Goal: Task Accomplishment & Management: Complete application form

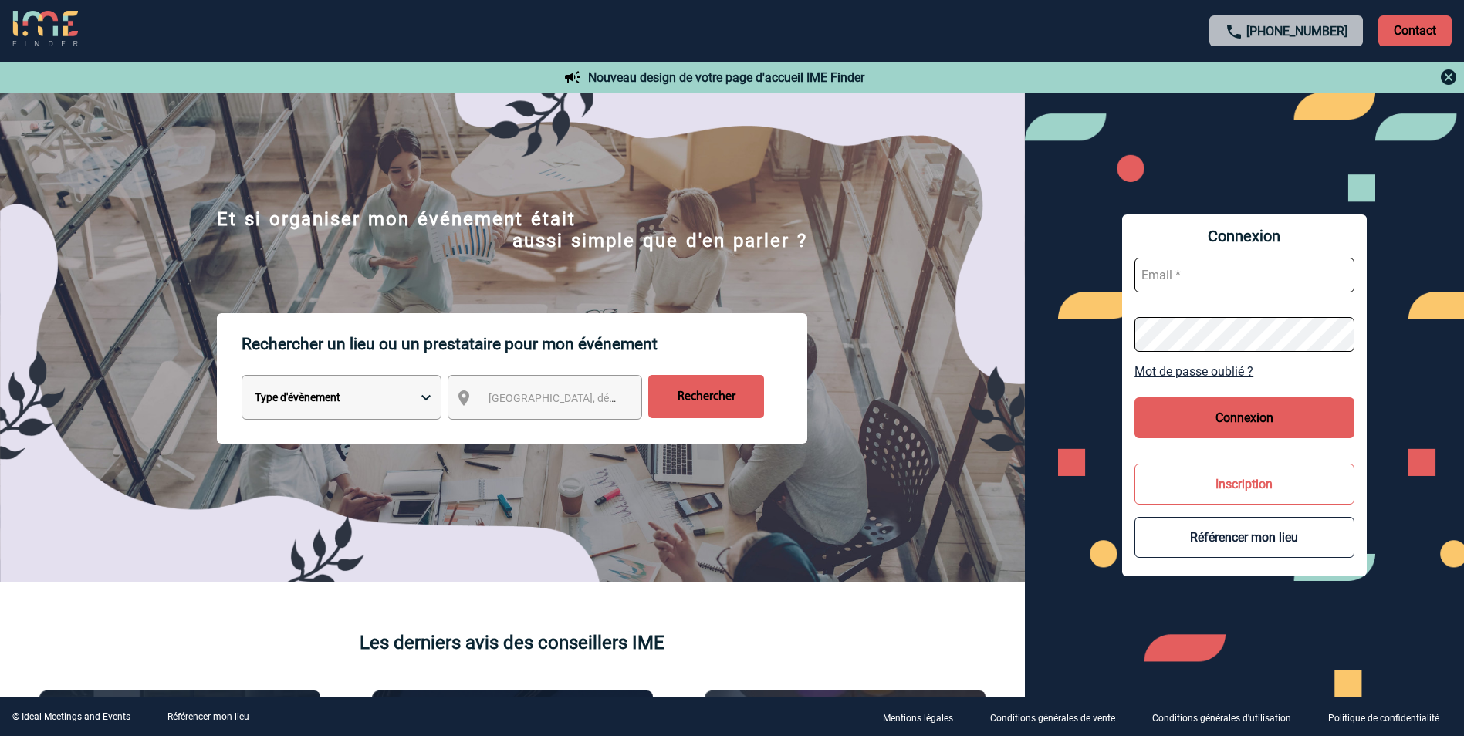
type input "elise.drapier@abeille-assurances.fr"
click at [1283, 414] on button "Connexion" at bounding box center [1245, 417] width 220 height 41
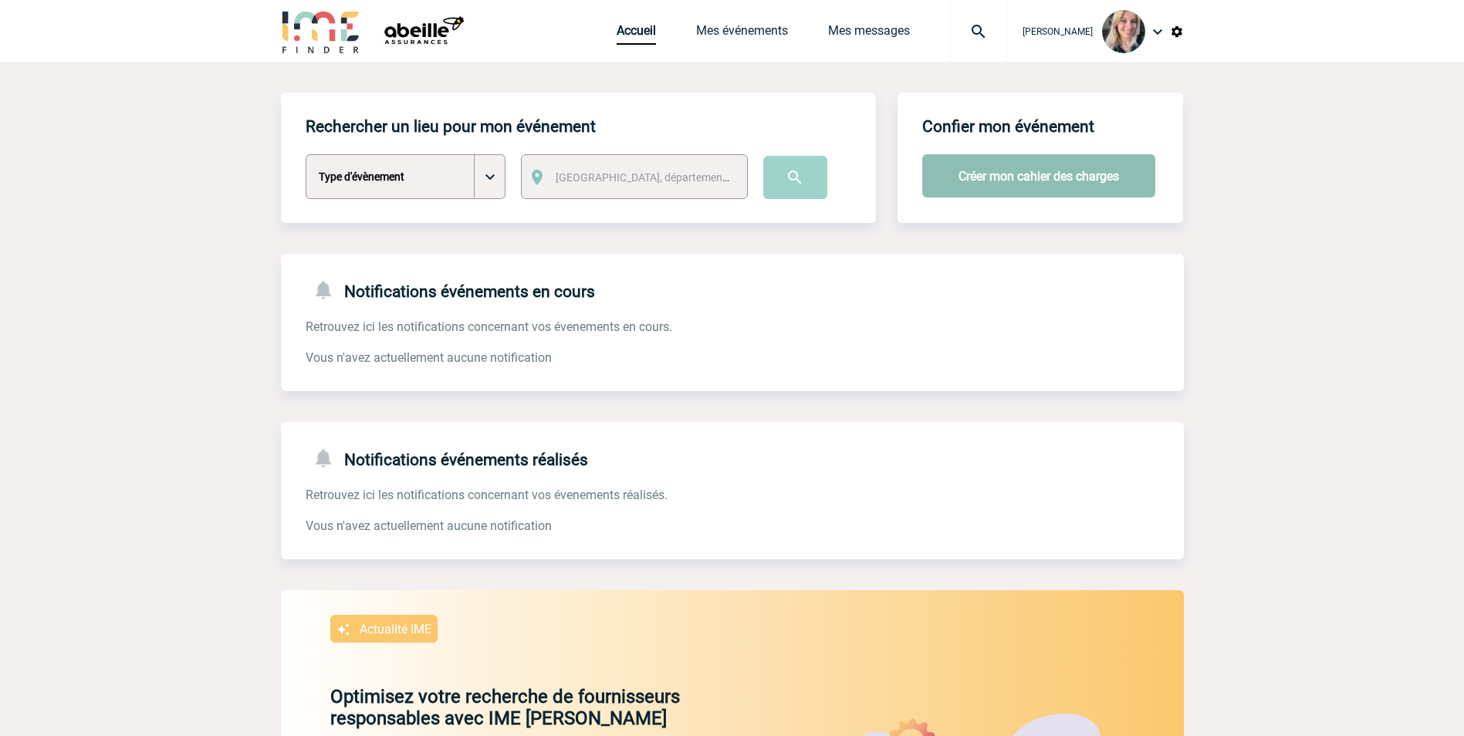
click at [1016, 180] on button "Créer mon cahier des charges" at bounding box center [1038, 175] width 233 height 43
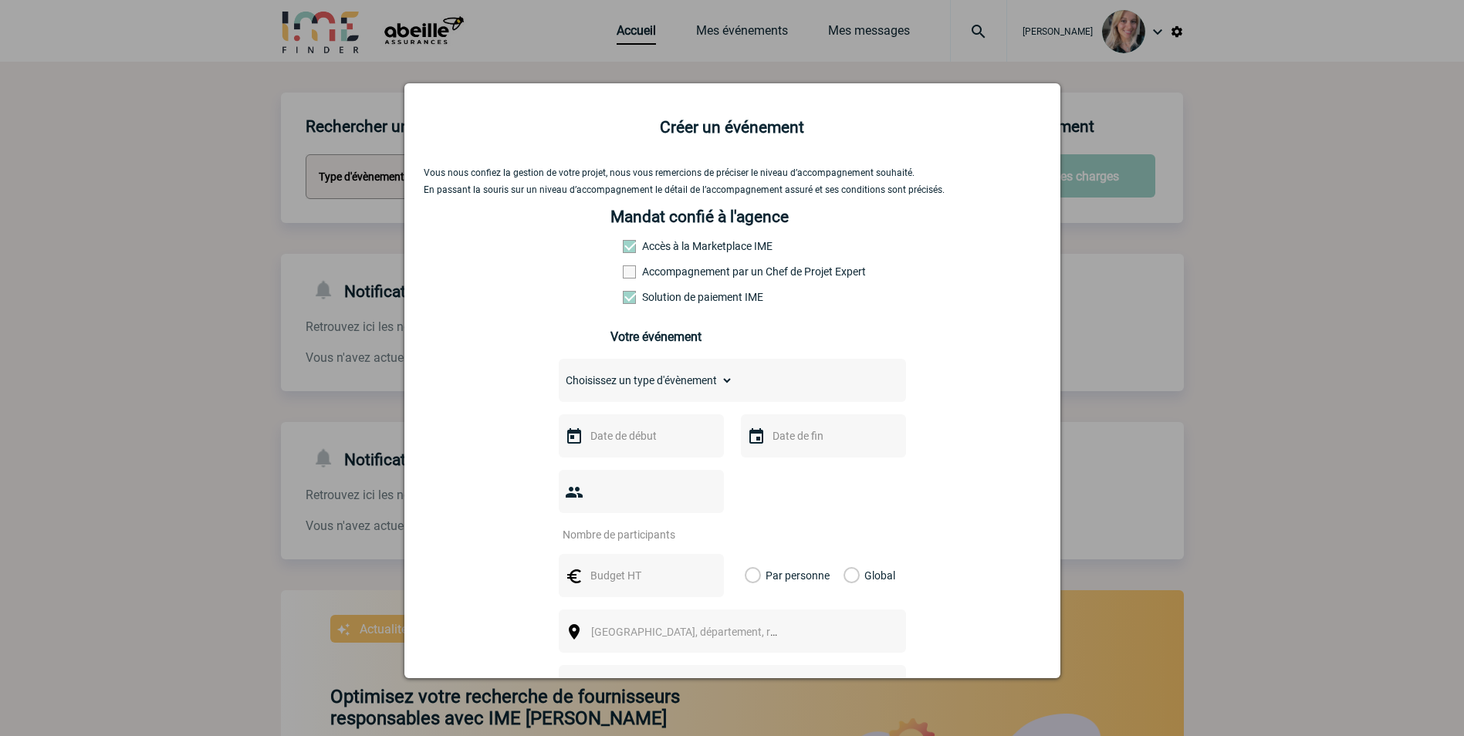
click at [693, 380] on select "Choisissez un type d'évènement Séminaire avec nuitée Séminaire sans nuitée Repa…" at bounding box center [646, 381] width 174 height 22
select select "1"
click at [559, 374] on select "Choisissez un type d'évènement Séminaire avec nuitée Séminaire sans nuitée Repa…" at bounding box center [646, 381] width 174 height 22
click at [606, 433] on input "text" at bounding box center [640, 436] width 107 height 20
click at [784, 469] on span "Suivant" at bounding box center [781, 467] width 12 height 12
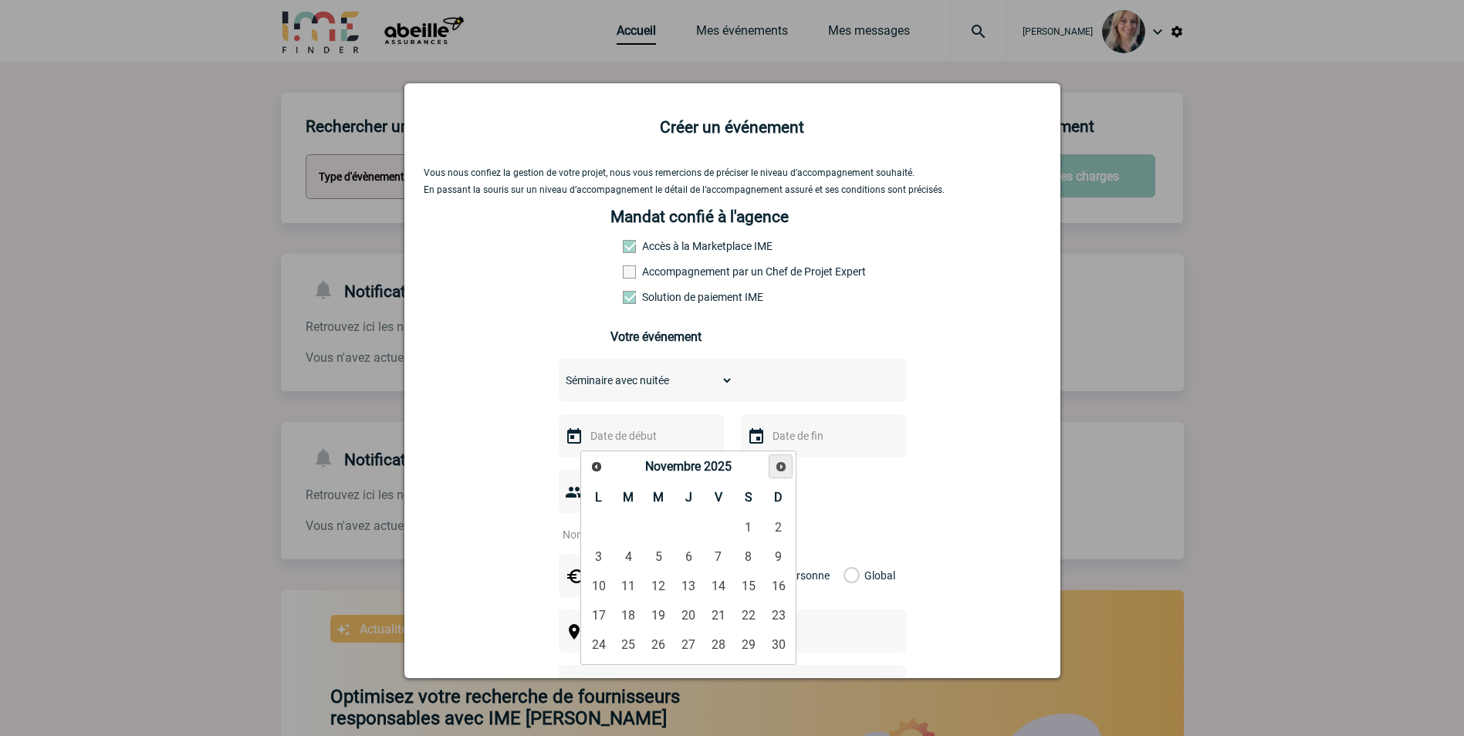
click at [784, 469] on span "Suivant" at bounding box center [781, 467] width 12 height 12
click at [634, 559] on link "9" at bounding box center [628, 557] width 29 height 28
type input "09-12-2025"
click at [796, 442] on input "text" at bounding box center [822, 436] width 107 height 20
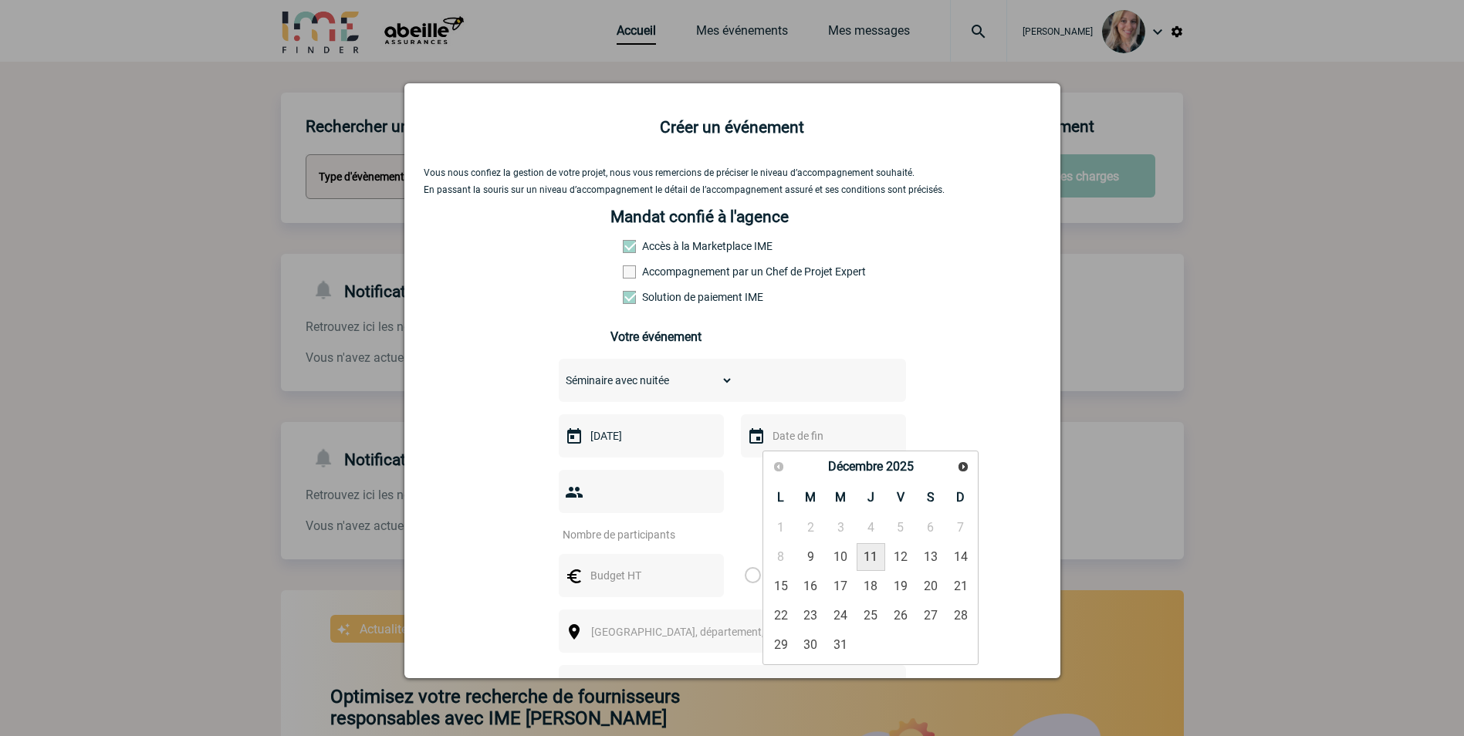
click at [881, 556] on link "11" at bounding box center [871, 557] width 29 height 28
type input "11-12-2025"
click at [644, 525] on input "number" at bounding box center [631, 535] width 145 height 20
type input "24"
click at [475, 475] on div "Vous nous confiez la gestion de votre projet, nous vous remercions de préciser …" at bounding box center [732, 519] width 617 height 704
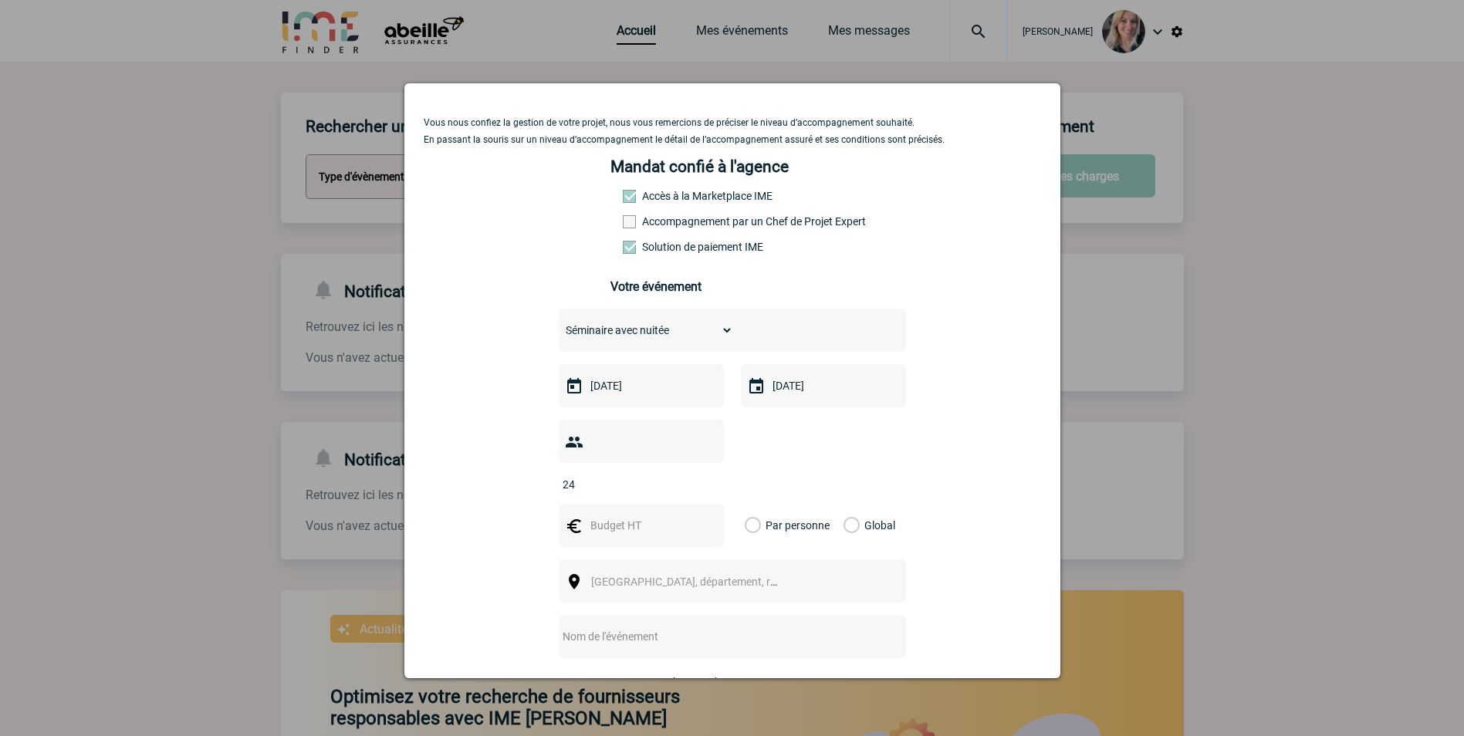
scroll to position [77, 0]
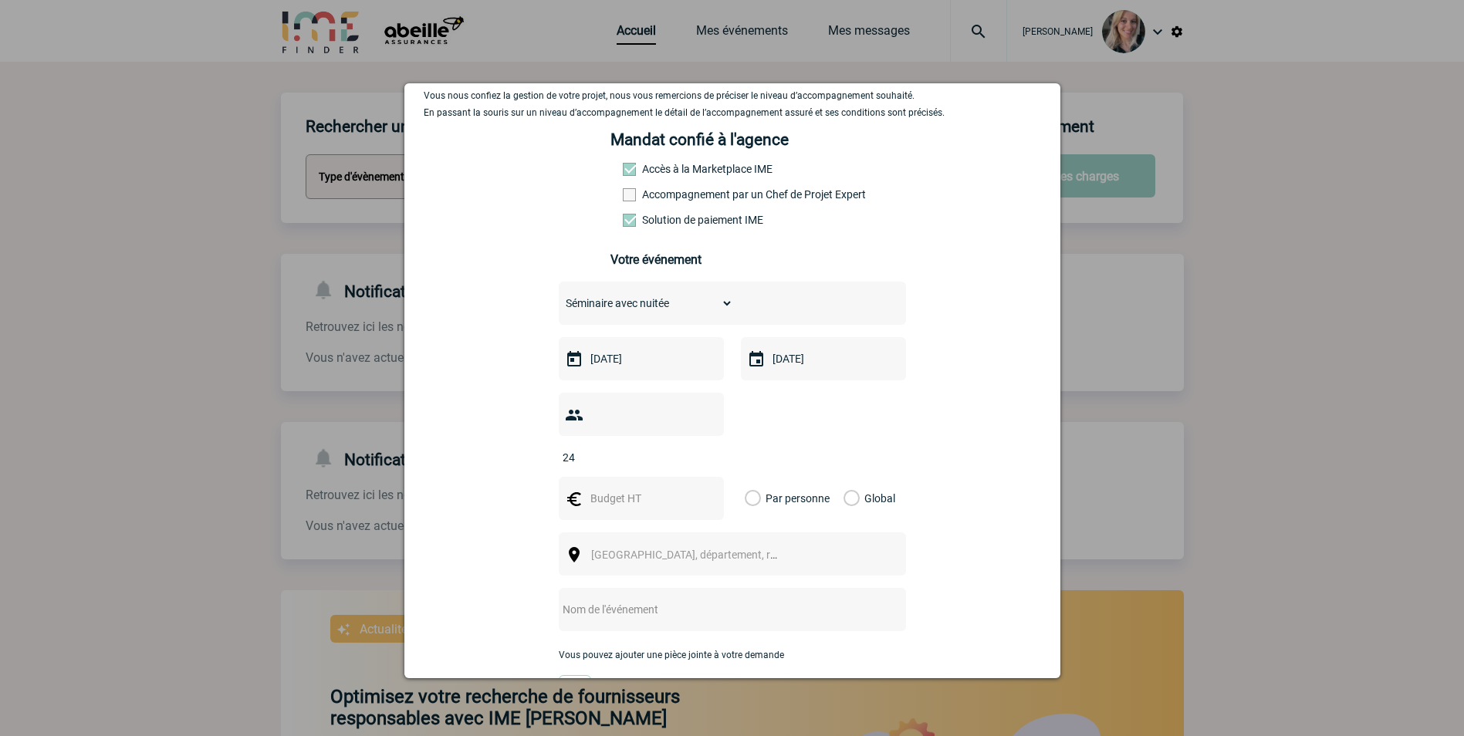
click at [844, 477] on label "Global" at bounding box center [849, 498] width 10 height 43
click at [0, 0] on input "Global" at bounding box center [0, 0] width 0 height 0
click at [651, 489] on input "text" at bounding box center [640, 499] width 107 height 20
click at [641, 477] on div at bounding box center [641, 498] width 165 height 43
click at [638, 477] on div at bounding box center [641, 498] width 165 height 43
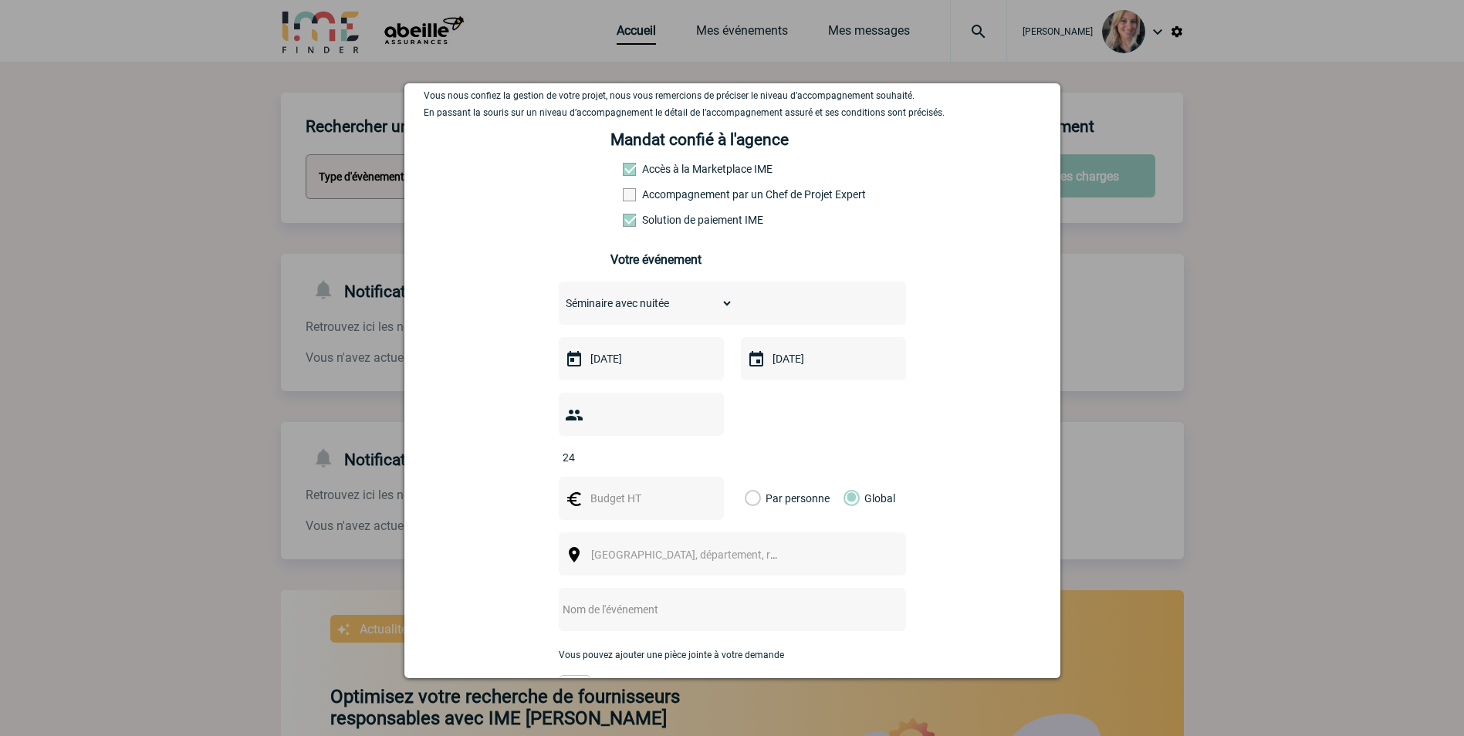
click at [626, 489] on input "text" at bounding box center [640, 499] width 107 height 20
type input "3229"
click at [942, 490] on div "Vous nous confiez la gestion de votre projet, nous vous remercions de préciser …" at bounding box center [732, 442] width 617 height 704
click at [759, 544] on span "Ville, département, région..." at bounding box center [691, 555] width 212 height 22
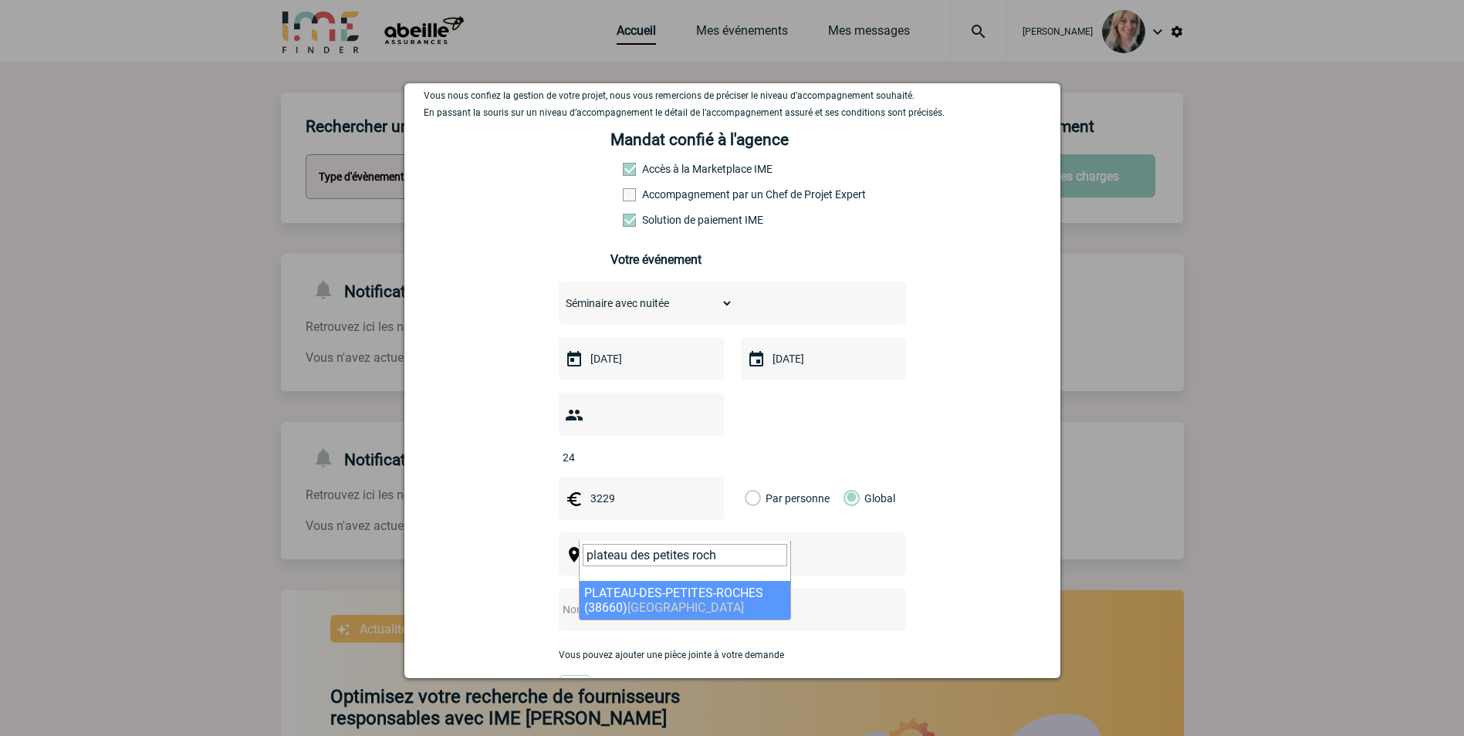
type input "plateau des petites roch"
select select "327360"
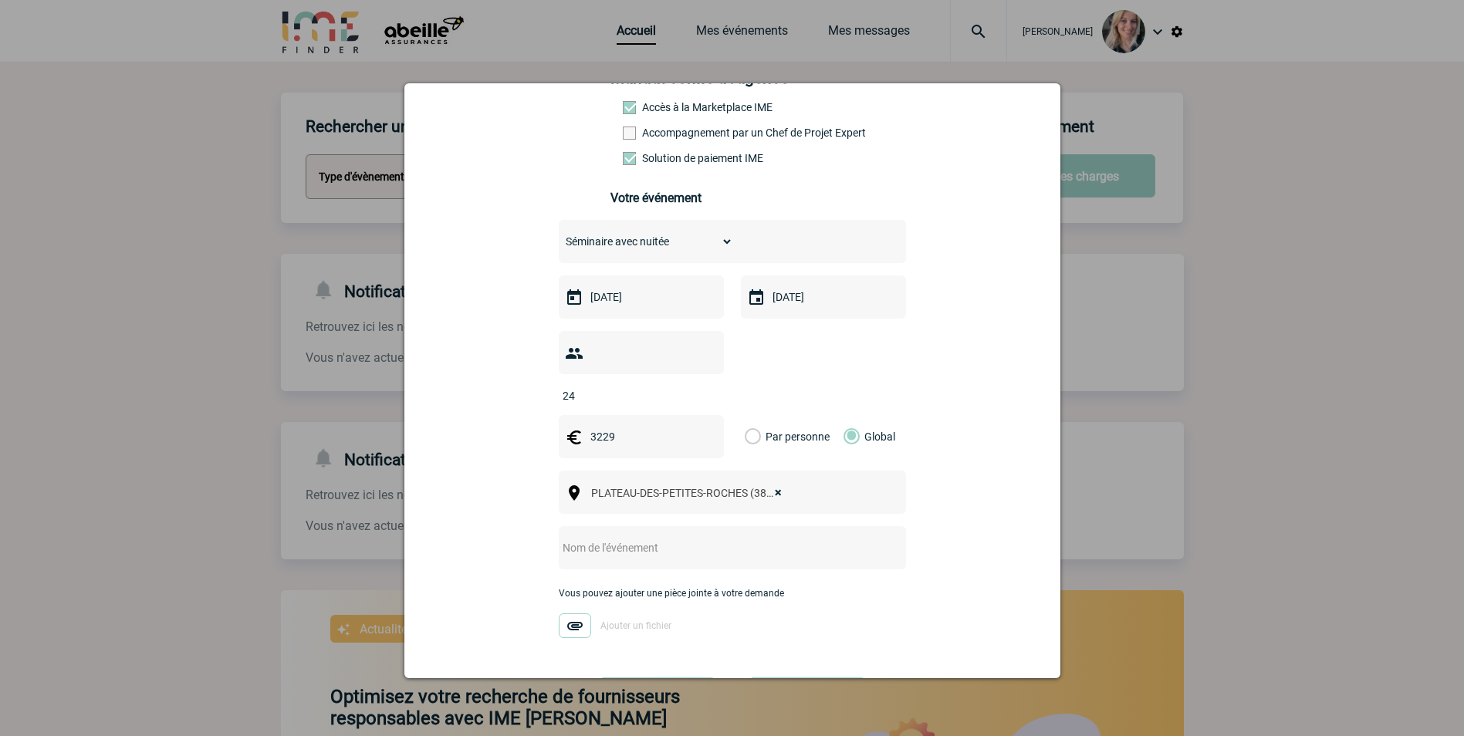
scroll to position [191, 0]
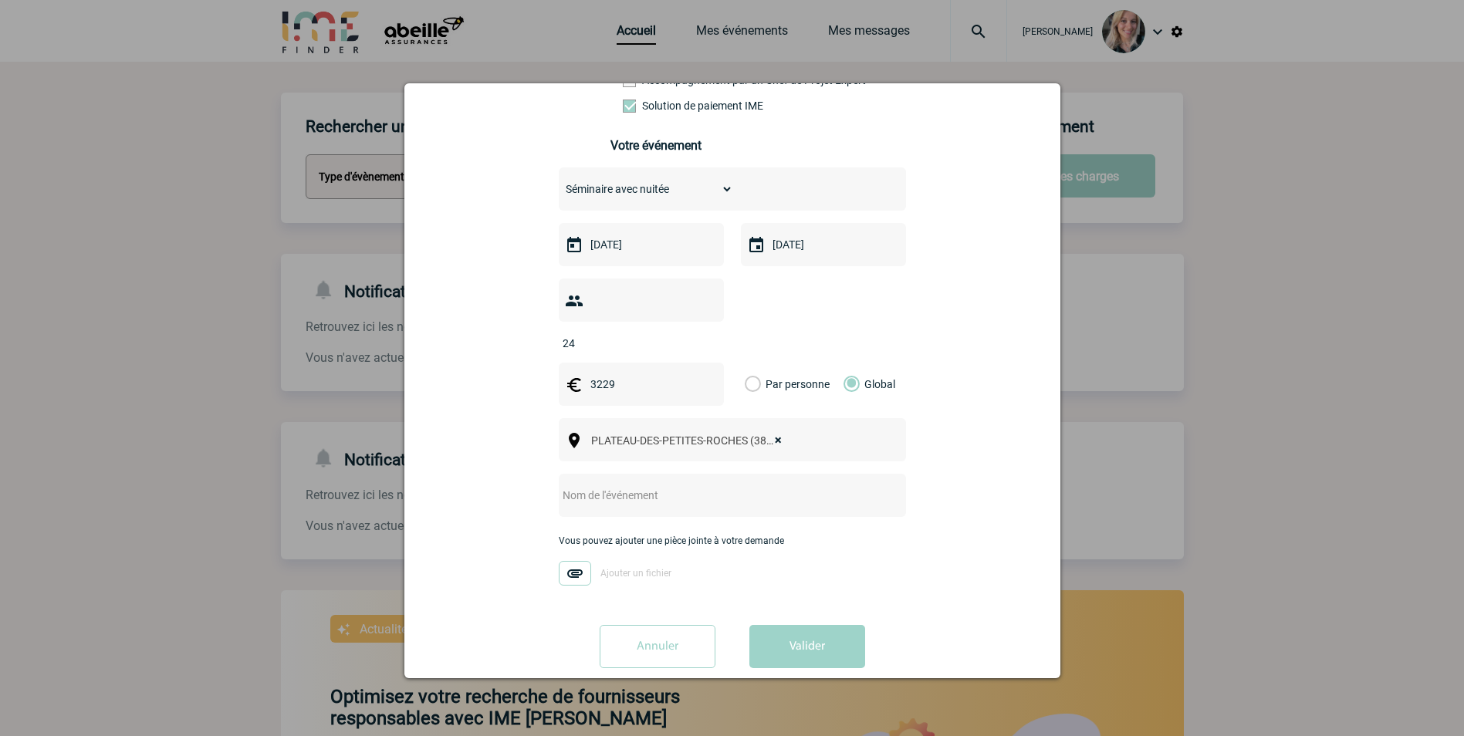
click at [650, 485] on input "text" at bounding box center [712, 495] width 306 height 20
type input "Réunion région fin année"
click at [822, 625] on button "Valider" at bounding box center [807, 646] width 116 height 43
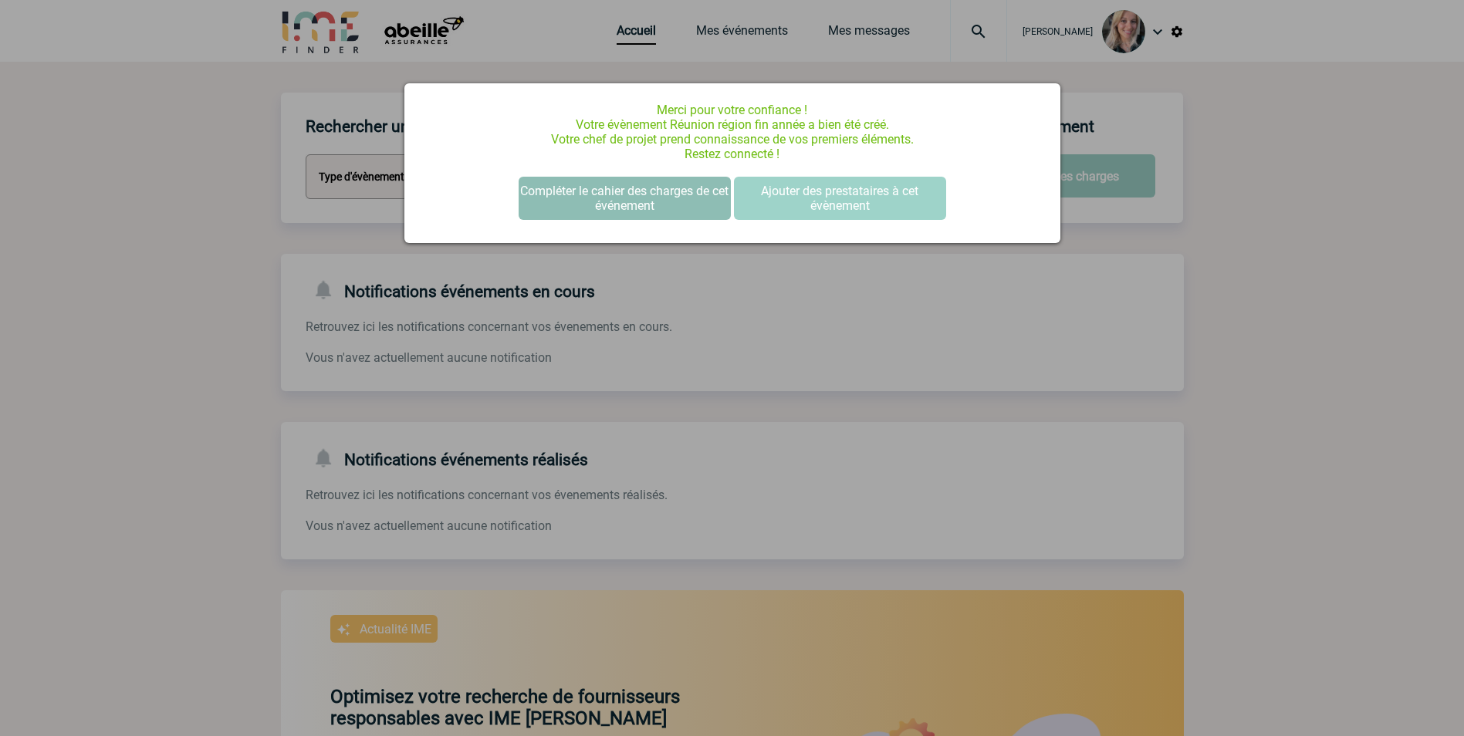
click at [658, 193] on button "Compléter le cahier des charges de cet événement" at bounding box center [625, 198] width 212 height 43
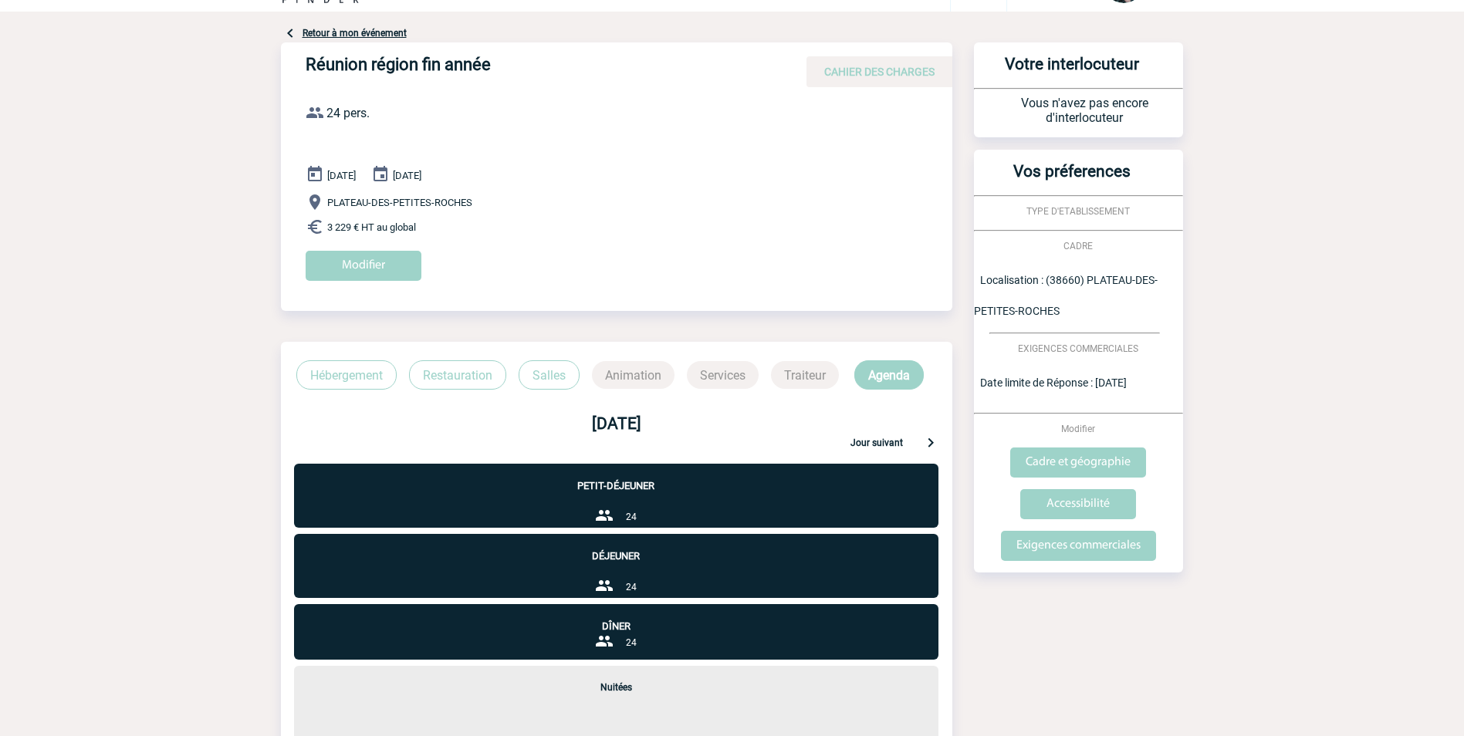
scroll to position [77, 0]
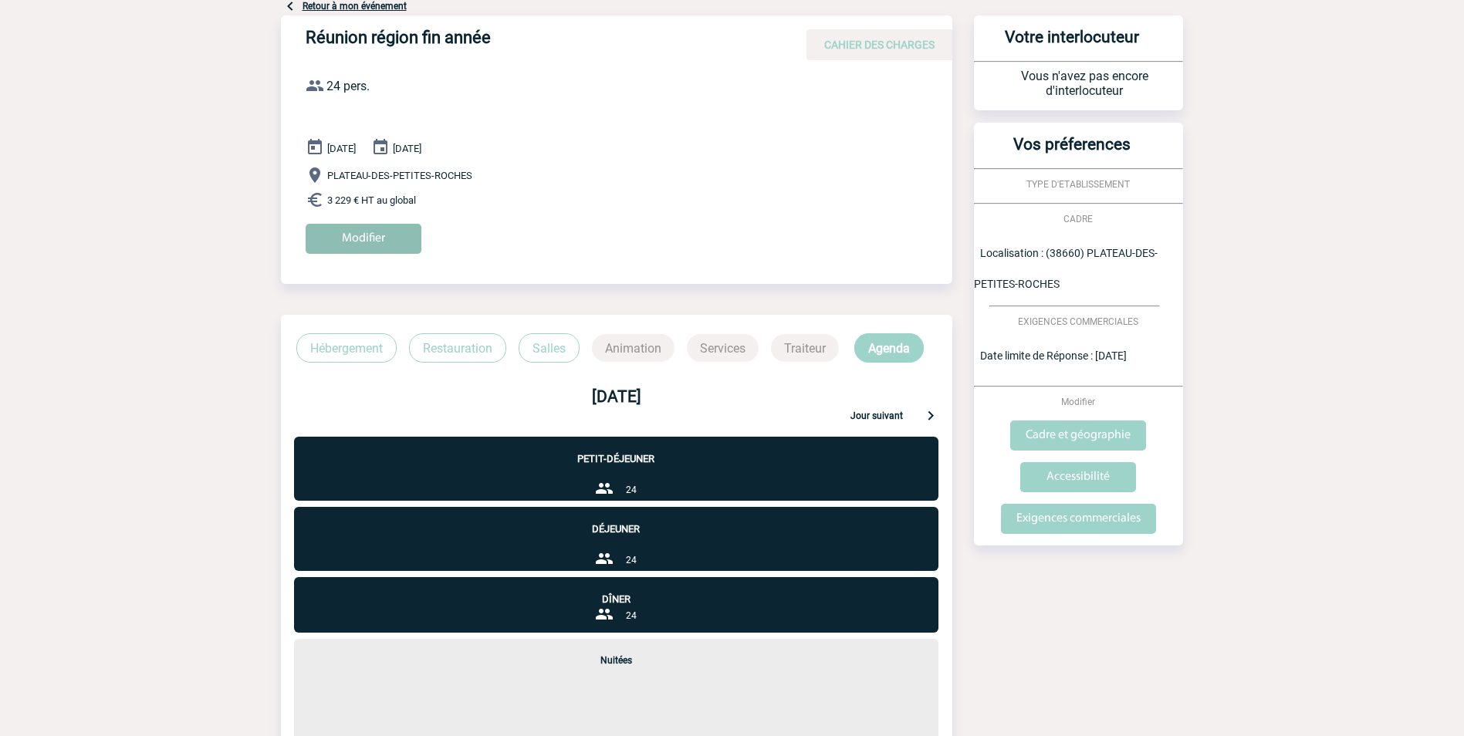
click at [383, 237] on input "Modifier" at bounding box center [364, 239] width 116 height 30
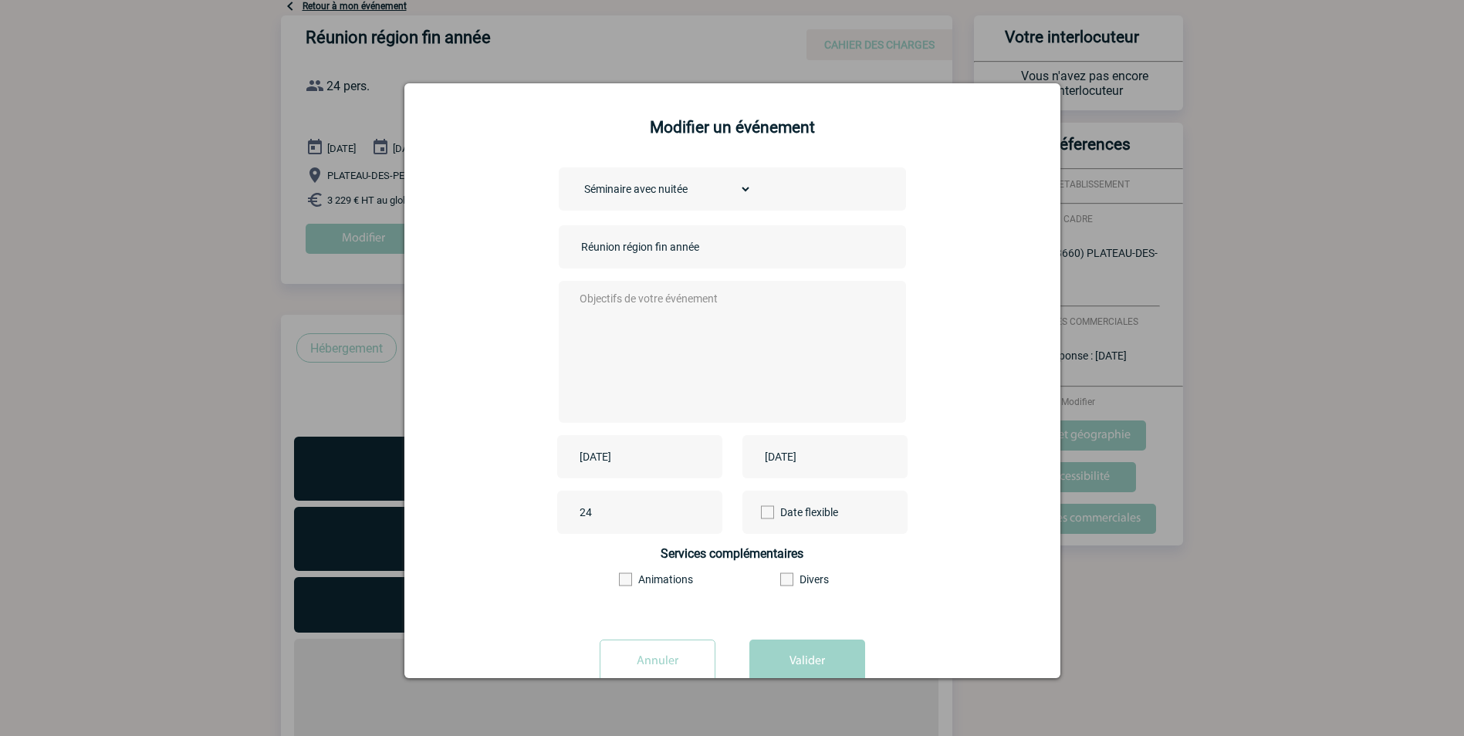
click at [695, 311] on textarea at bounding box center [728, 350] width 305 height 123
type textarea "Bonjour, Nous souhaiterions réserver"
click at [622, 515] on input "24" at bounding box center [648, 512] width 145 height 20
type input "26"
click at [767, 334] on textarea "Bonjour, Nous souhaiterions réserver" at bounding box center [728, 350] width 305 height 123
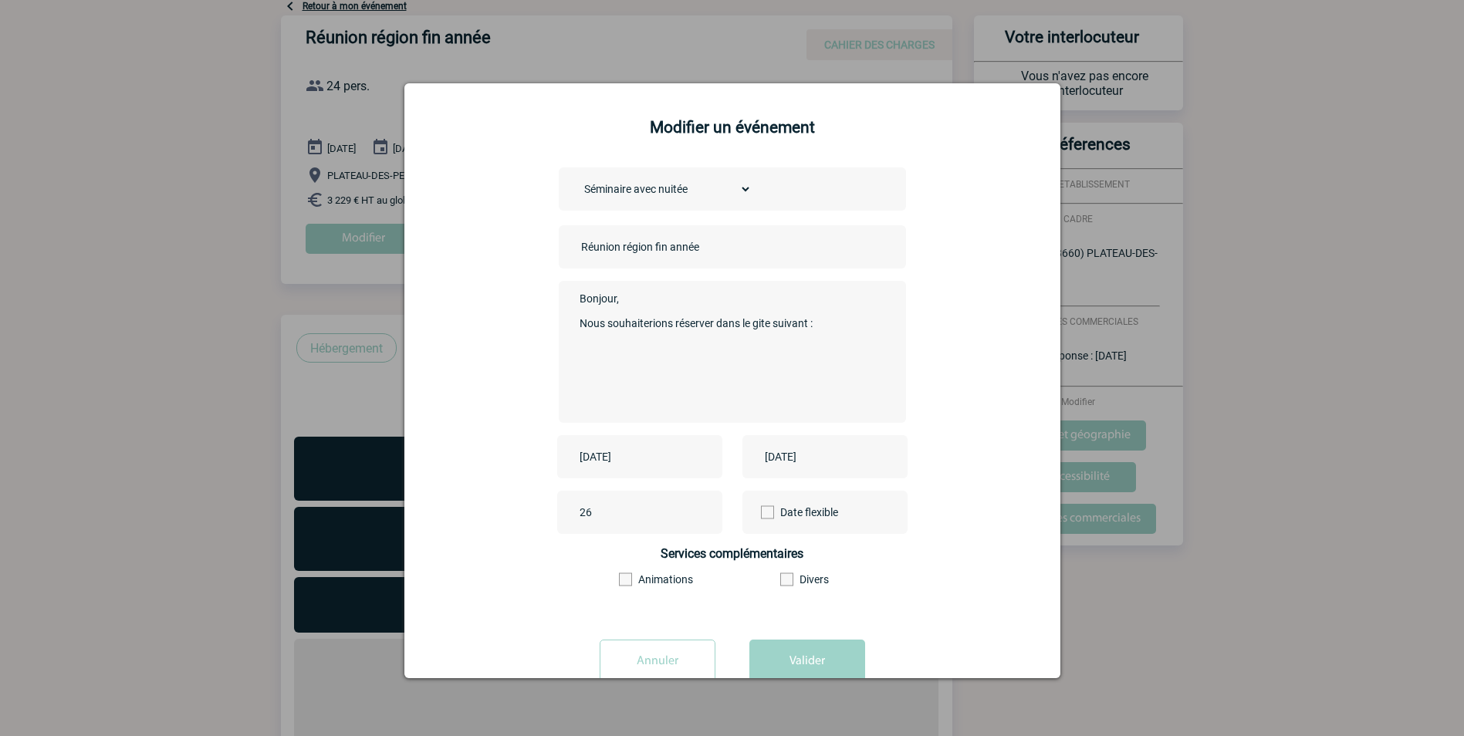
paste textarea
paste textarea "[URL][DOMAIN_NAME]"
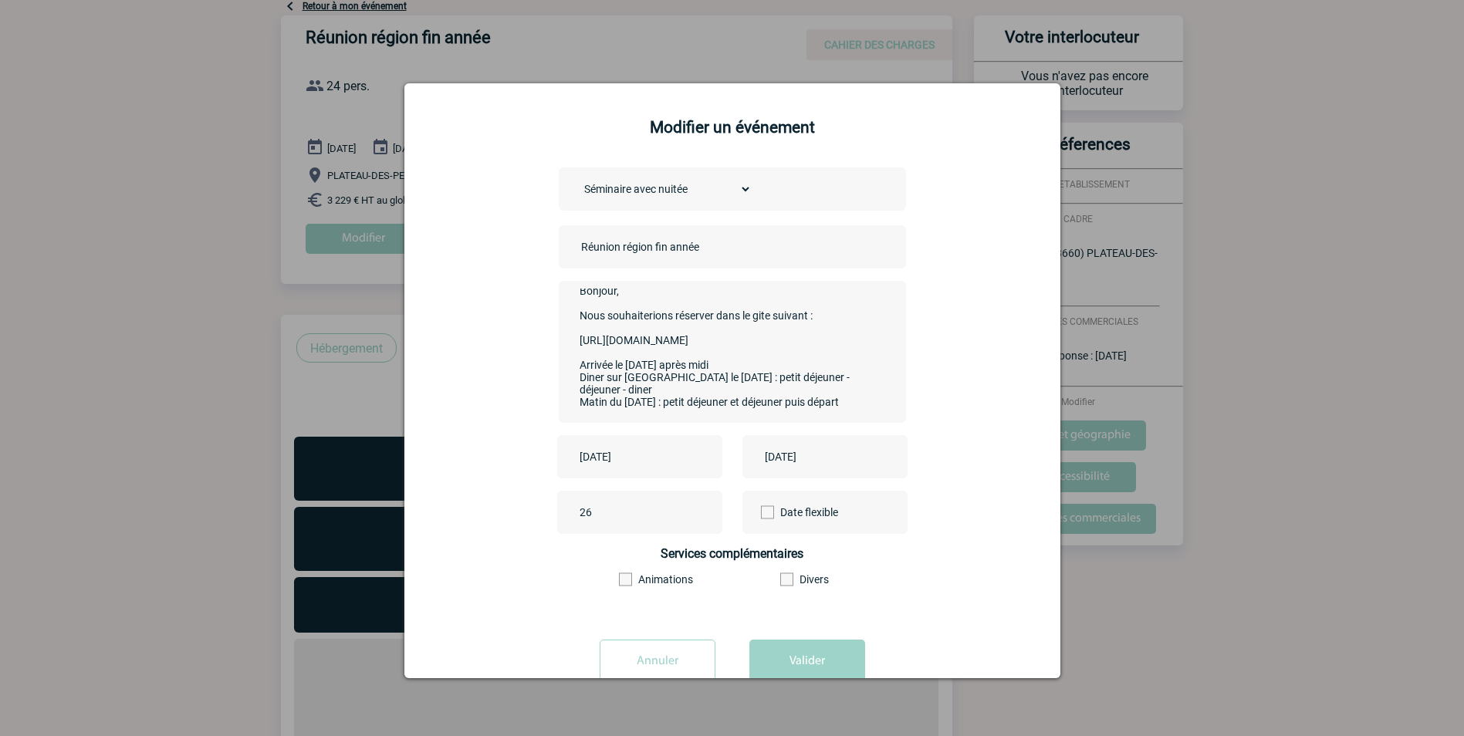
scroll to position [51, 0]
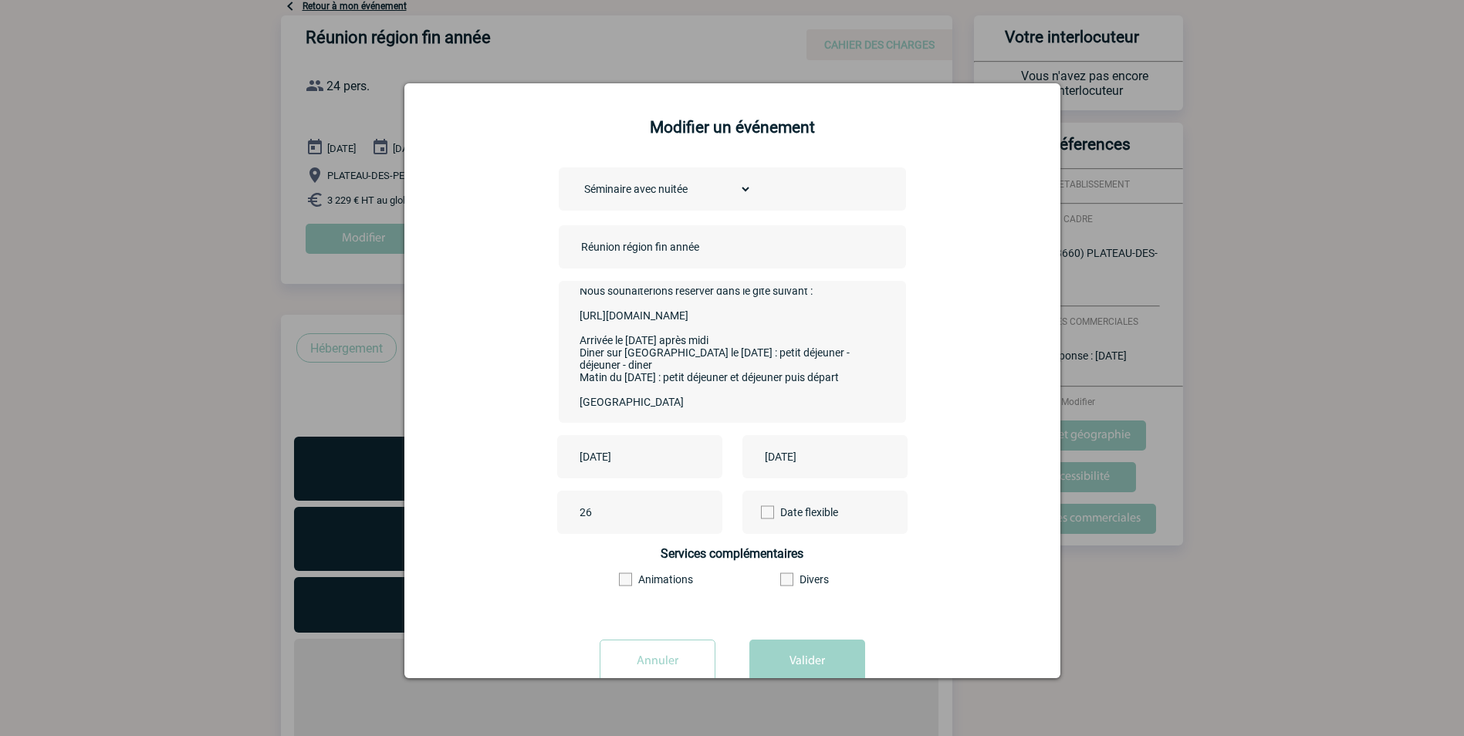
click at [641, 380] on textarea "Bonjour, Nous souhaiterions réserver dans le gite suivant : [URL][DOMAIN_NAME] …" at bounding box center [728, 350] width 305 height 123
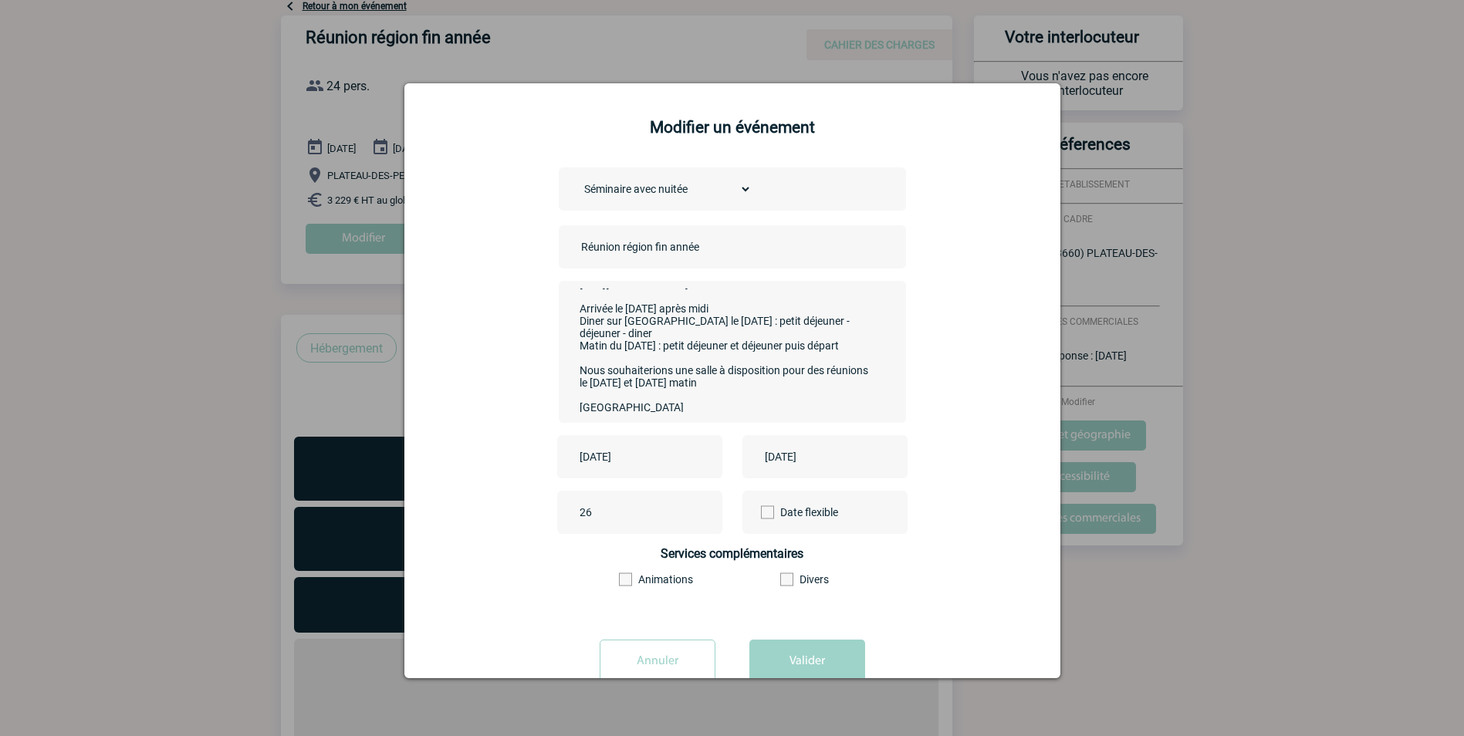
scroll to position [41, 0]
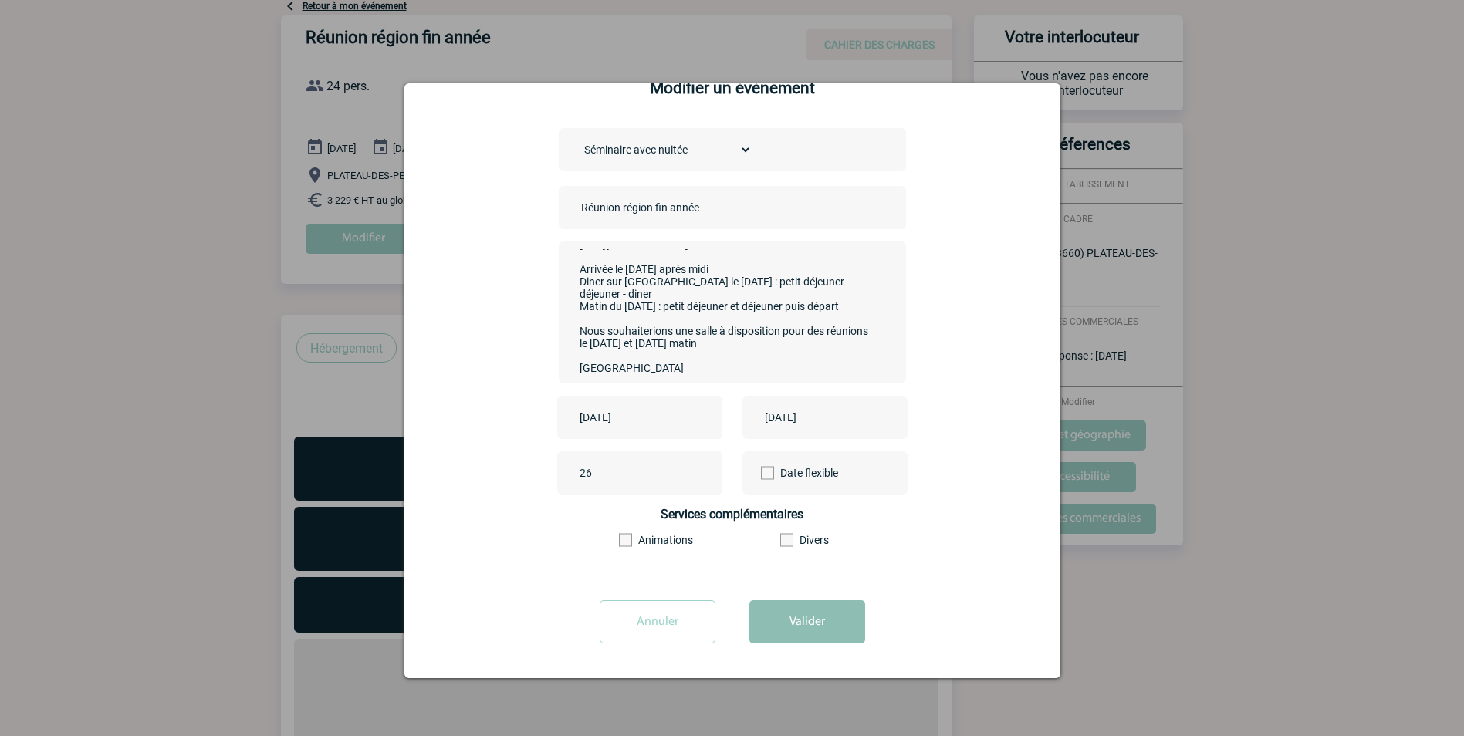
type textarea "Bonjour, Nous souhaiterions réserver dans le gite suivant : [URL][DOMAIN_NAME] …"
click at [814, 617] on button "Valider" at bounding box center [807, 621] width 116 height 43
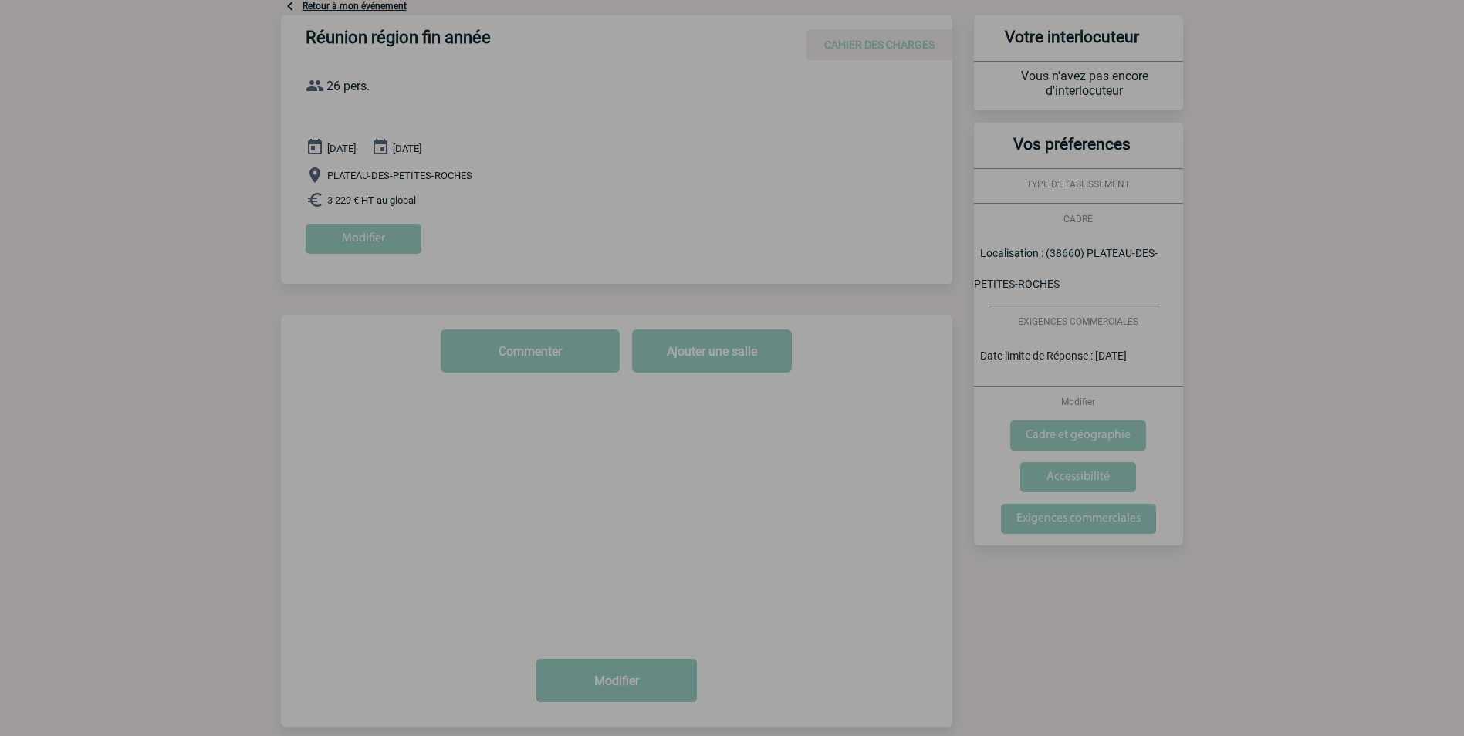
scroll to position [0, 0]
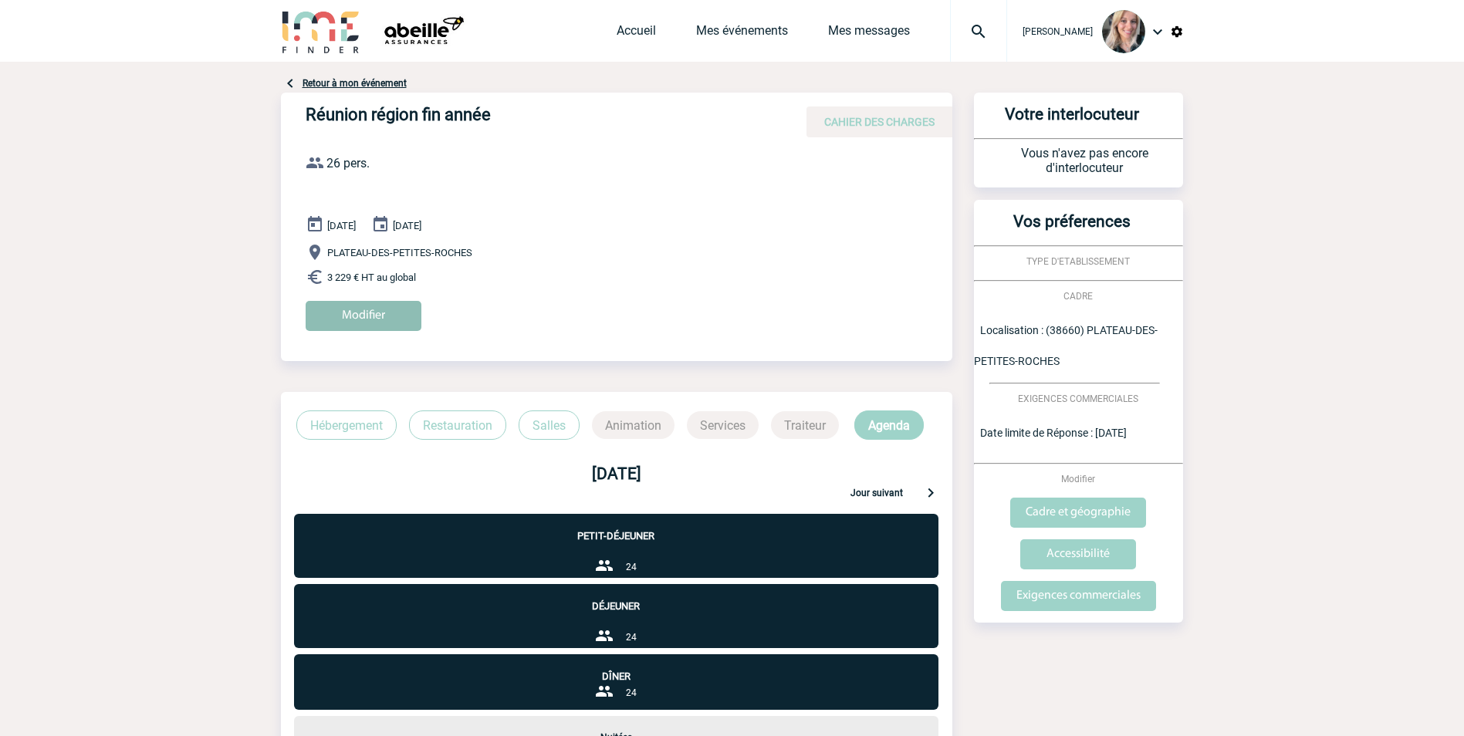
click at [392, 318] on input "Modifier" at bounding box center [364, 316] width 116 height 30
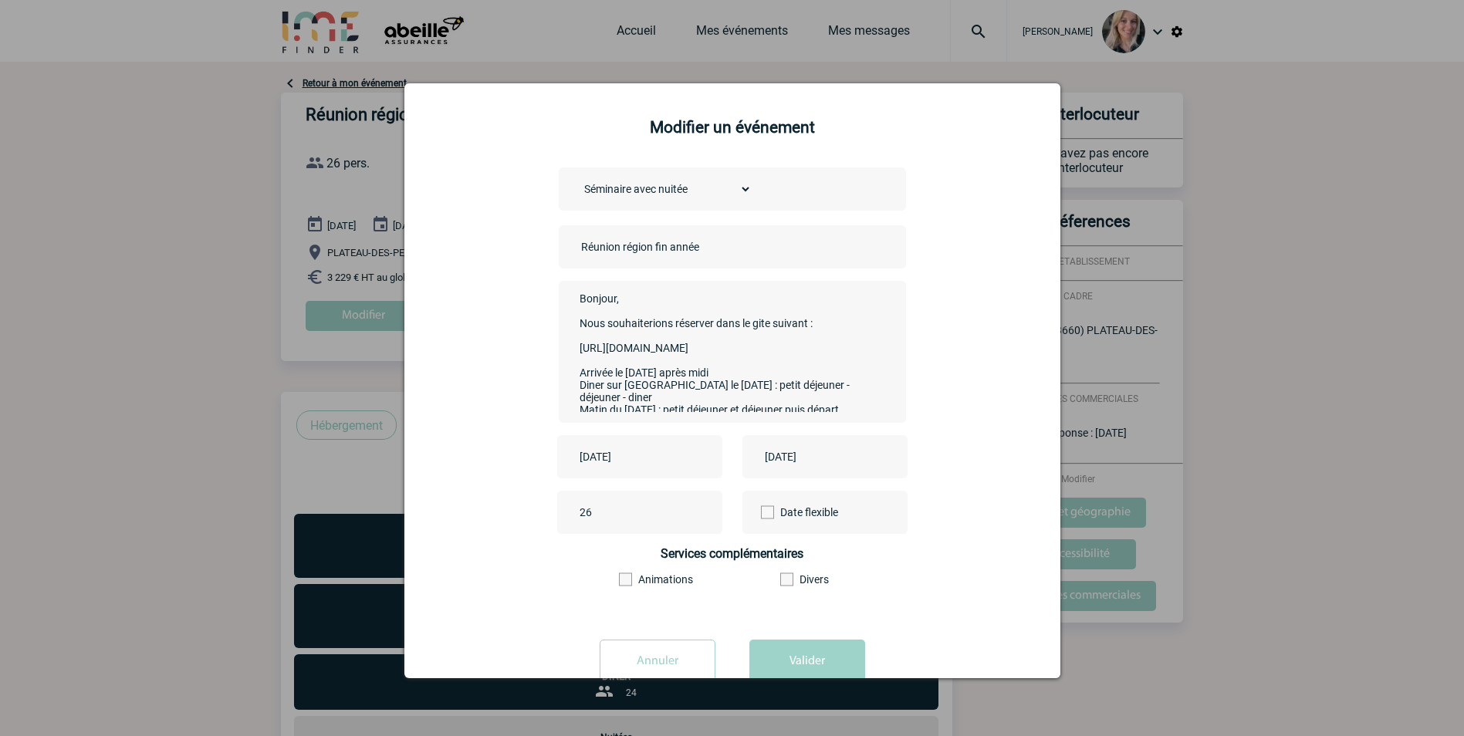
click at [806, 321] on textarea "Bonjour, Nous souhaiterions réserver dans le gite suivant : [URL][DOMAIN_NAME] …" at bounding box center [728, 350] width 305 height 123
type textarea "Bonjour, Nous souhaiterions réserver dans le gite suivant pour 24-26 personnes …"
click at [787, 659] on button "Valider" at bounding box center [807, 661] width 116 height 43
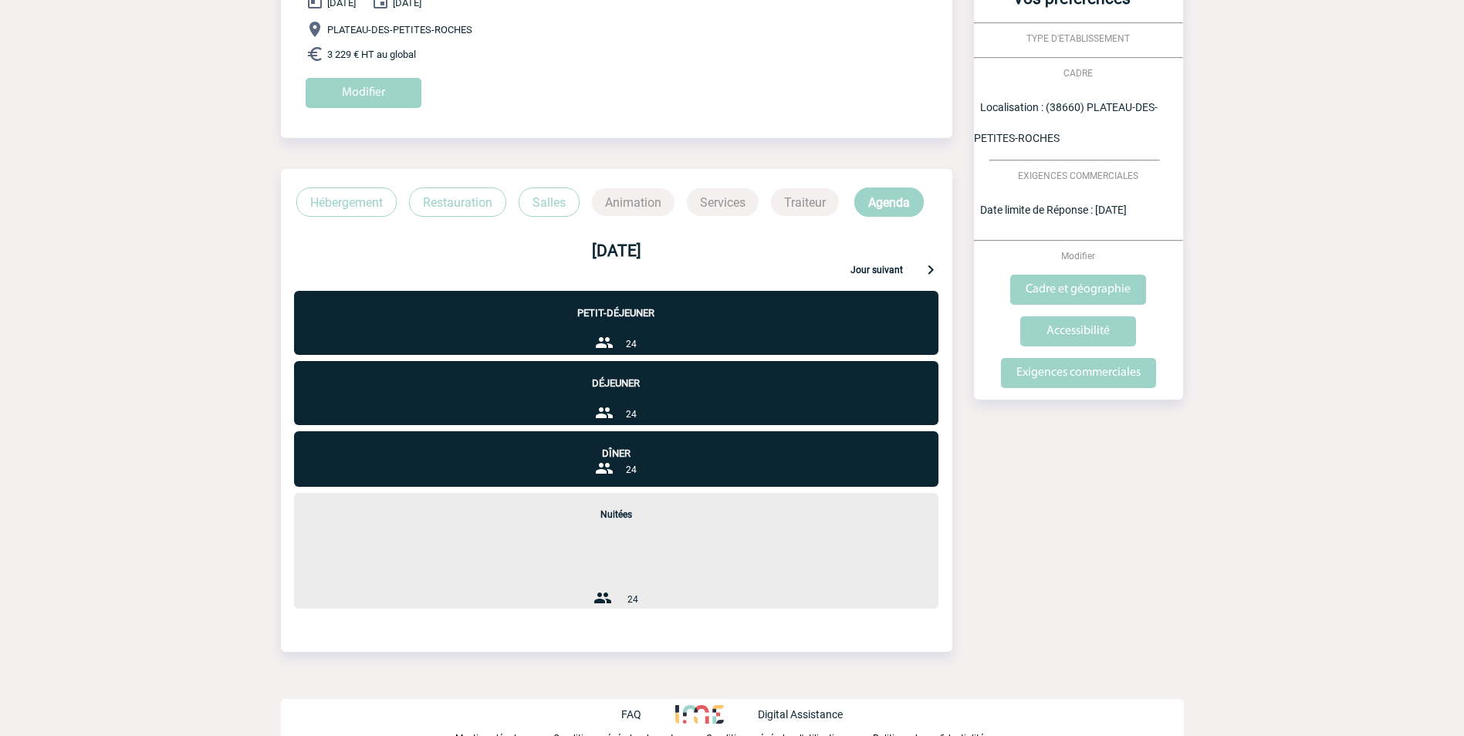
scroll to position [231, 0]
